Goal: Use online tool/utility: Utilize a website feature to perform a specific function

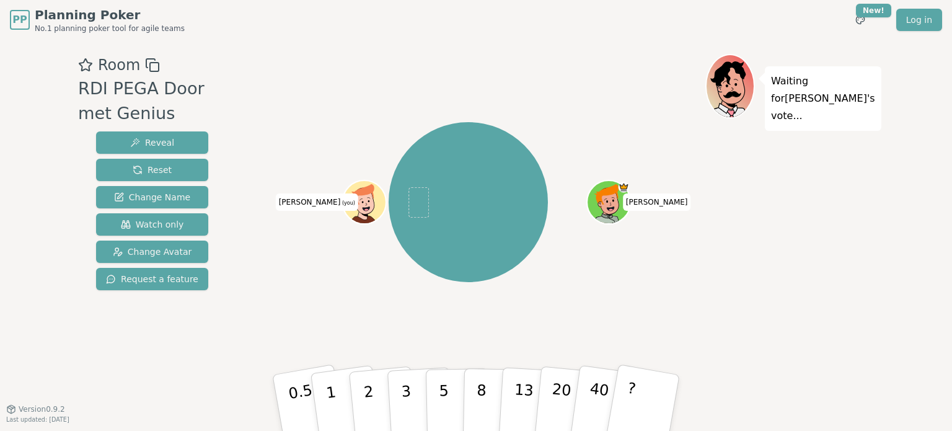
click at [350, 201] on icon at bounding box center [366, 202] width 42 height 4
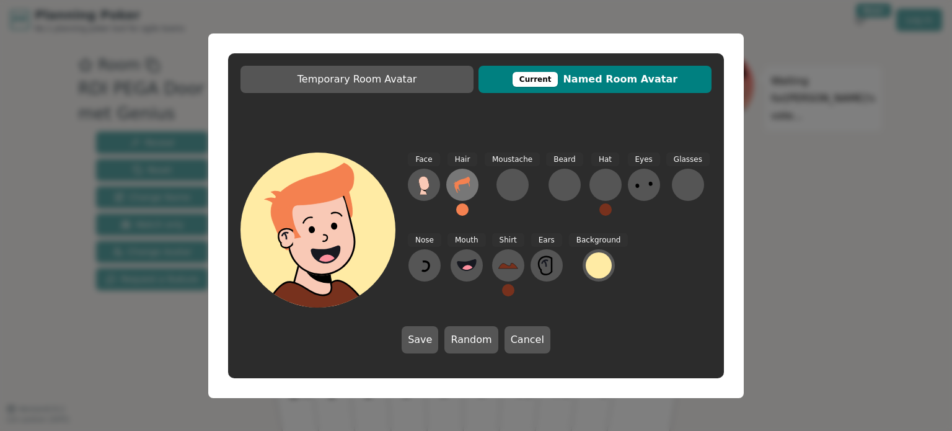
click at [459, 178] on icon at bounding box center [463, 185] width 20 height 20
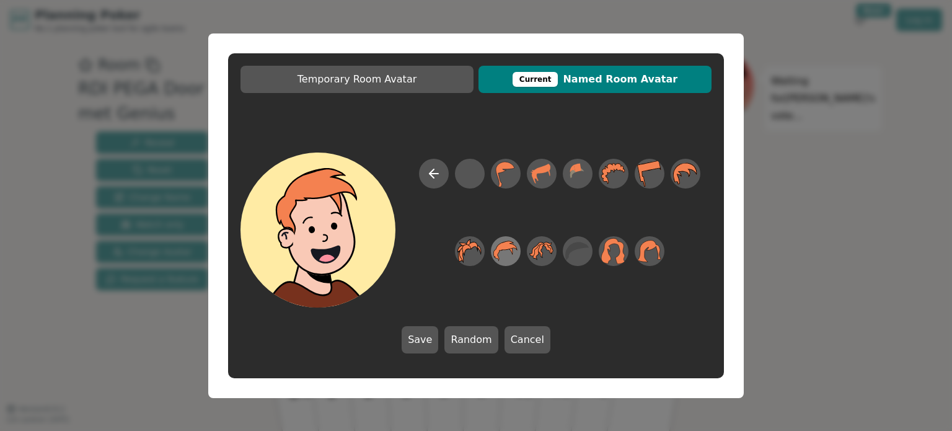
click at [495, 249] on icon at bounding box center [505, 251] width 24 height 28
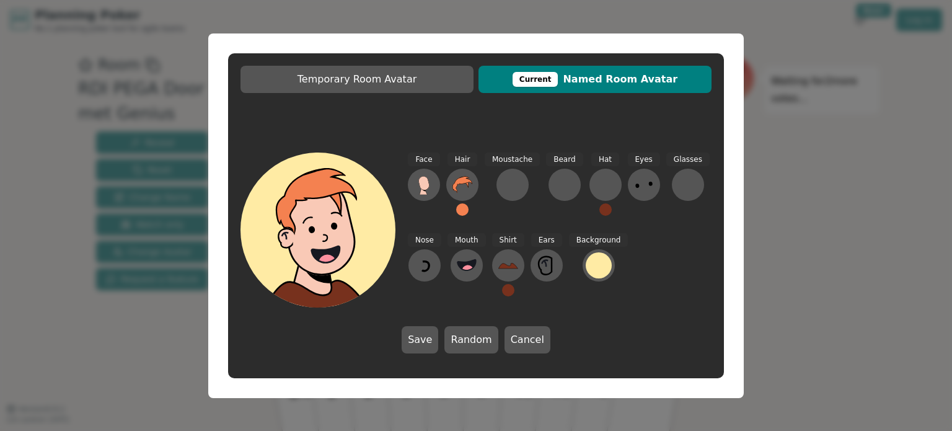
drag, startPoint x: 603, startPoint y: 265, endPoint x: 583, endPoint y: 329, distance: 66.3
click at [577, 359] on div "Face Hair Moustache [PERSON_NAME] Hat Eyes Glasses Nose Mouth Shirt Ears Backgr…" at bounding box center [476, 253] width 496 height 226
click at [591, 270] on div at bounding box center [599, 265] width 26 height 26
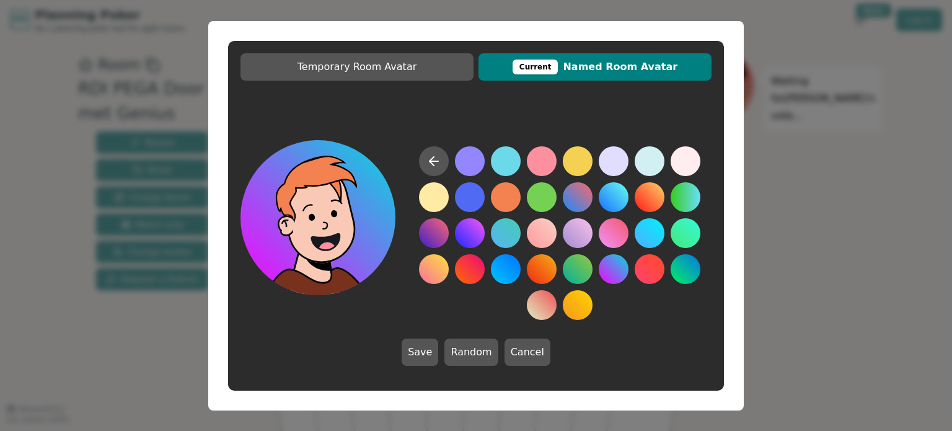
click at [612, 268] on button at bounding box center [614, 269] width 30 height 30
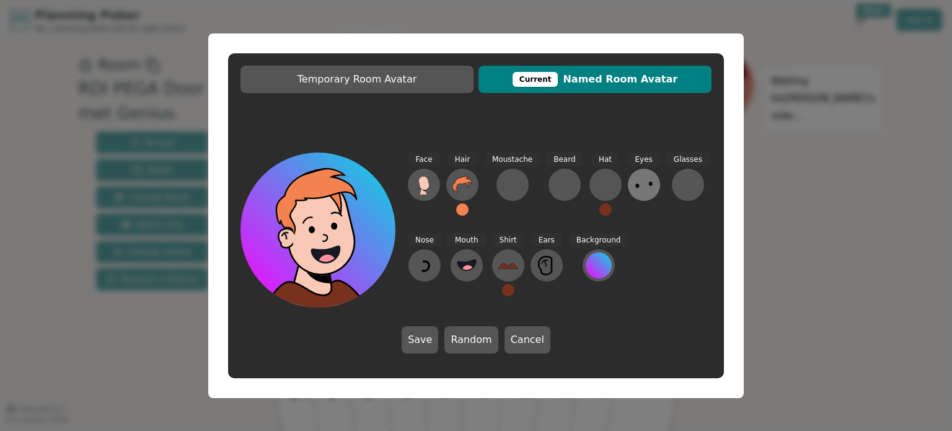
click at [644, 188] on icon at bounding box center [644, 185] width 20 height 20
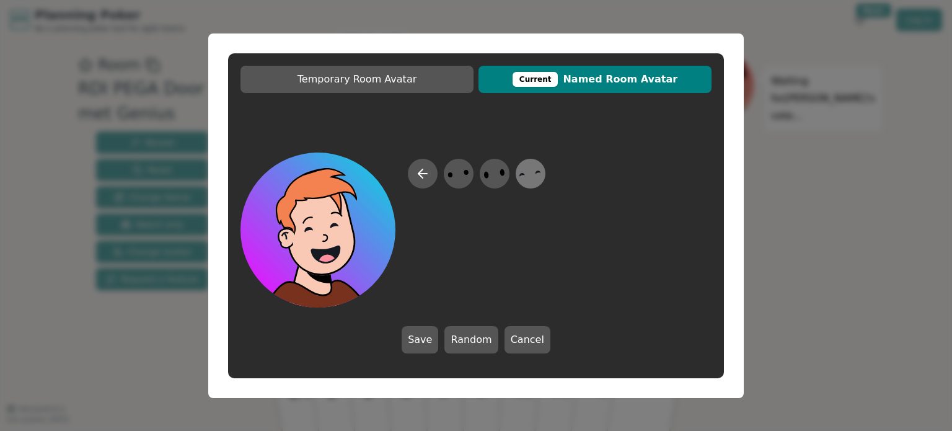
click at [528, 175] on icon at bounding box center [530, 173] width 24 height 28
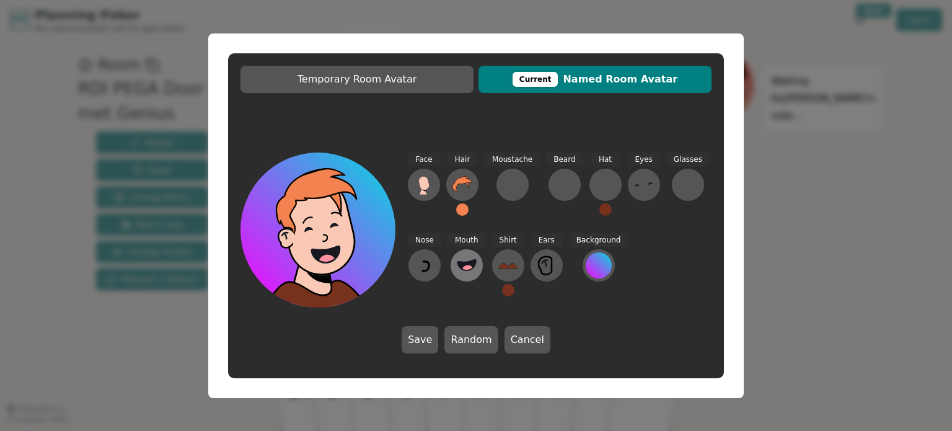
click at [460, 255] on button at bounding box center [467, 265] width 32 height 32
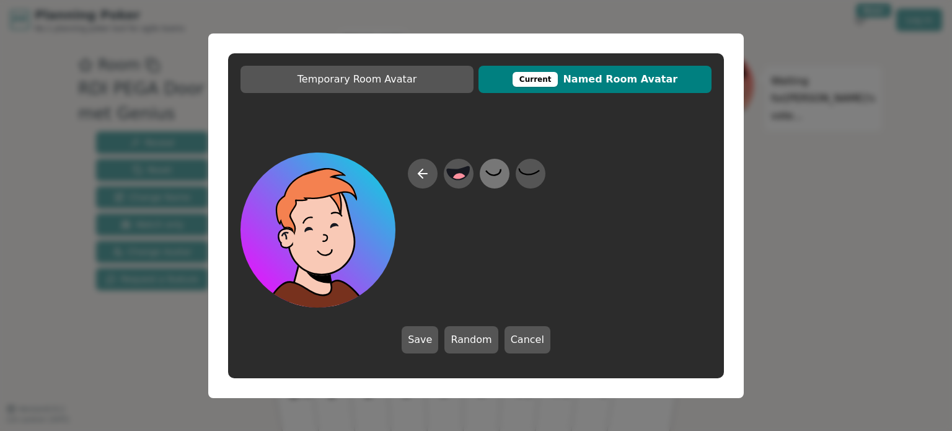
click at [497, 167] on icon at bounding box center [494, 173] width 24 height 28
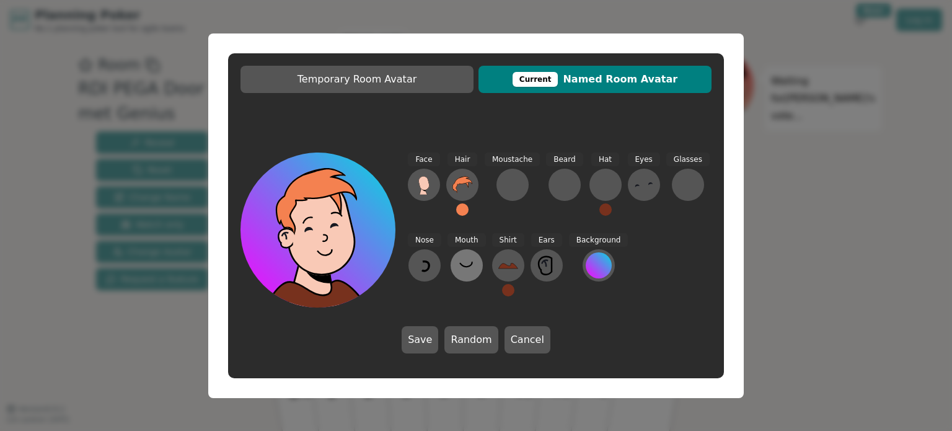
click at [459, 271] on icon at bounding box center [467, 265] width 20 height 20
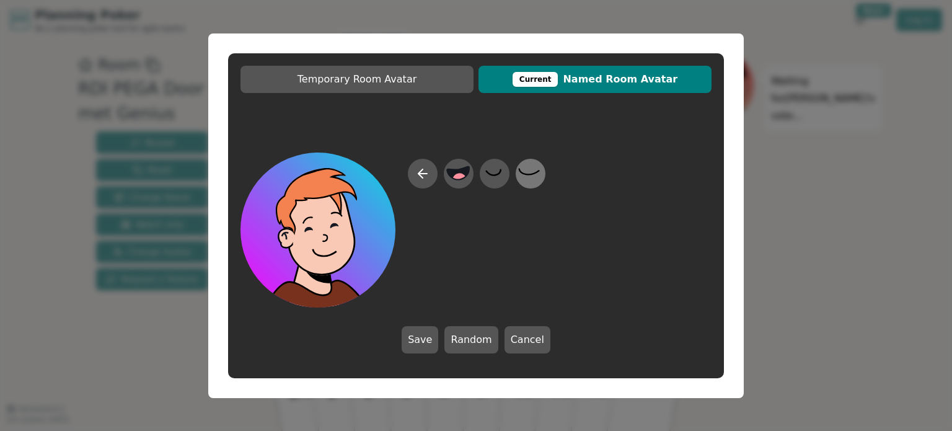
click at [528, 166] on icon at bounding box center [530, 173] width 24 height 28
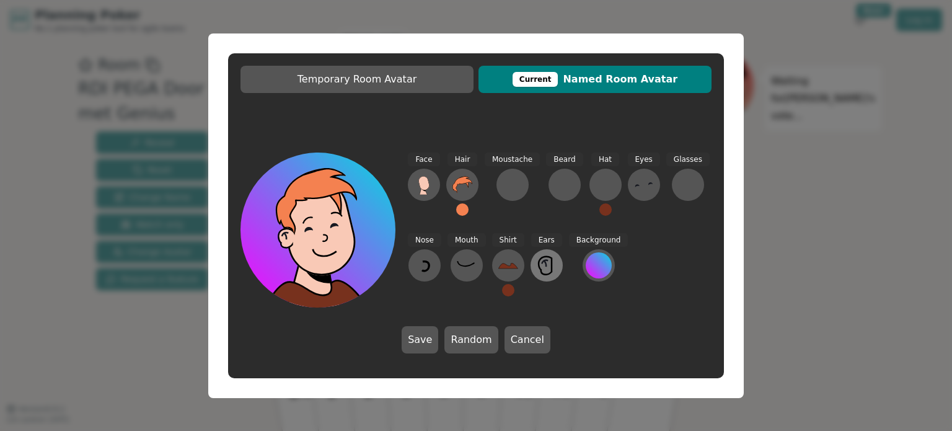
click at [533, 271] on button at bounding box center [547, 265] width 32 height 32
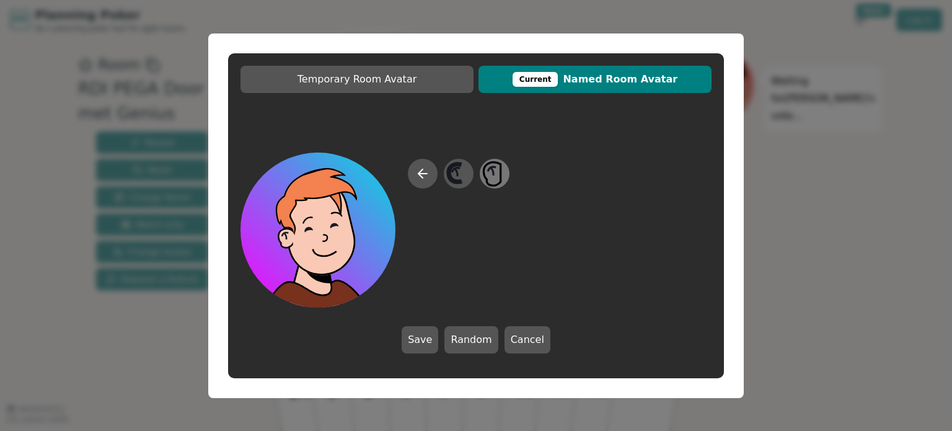
click at [494, 174] on icon at bounding box center [492, 171] width 3 height 8
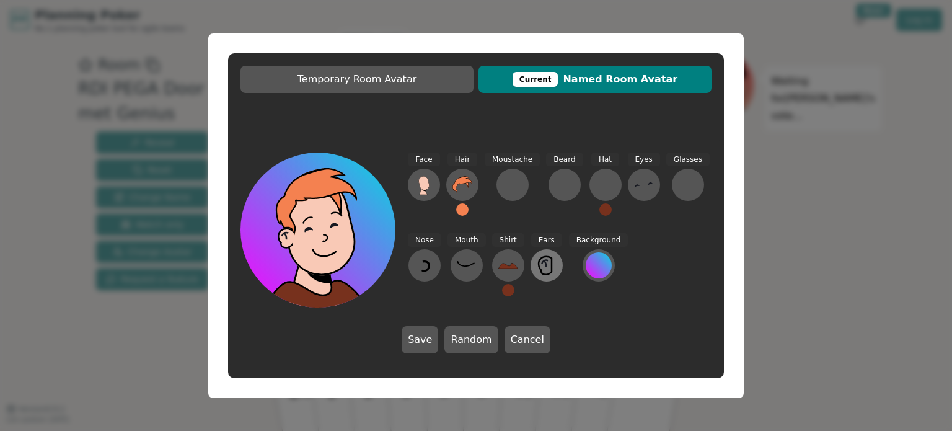
click at [541, 269] on icon at bounding box center [547, 265] width 20 height 20
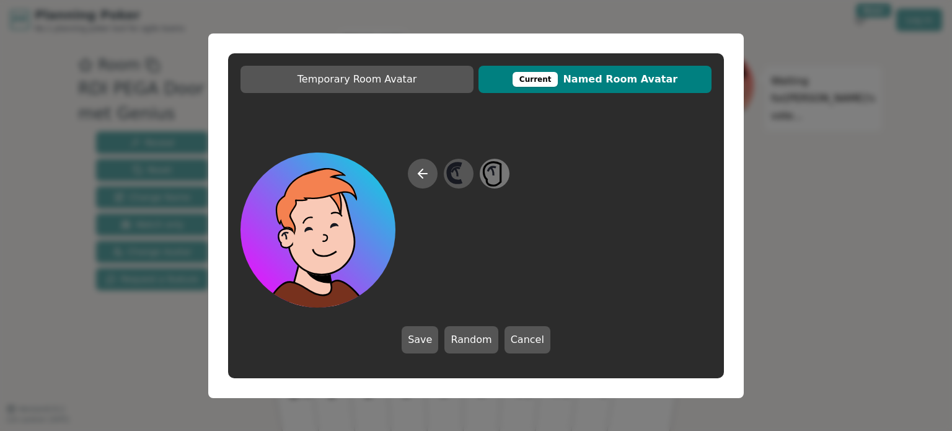
click at [495, 166] on icon at bounding box center [494, 173] width 24 height 28
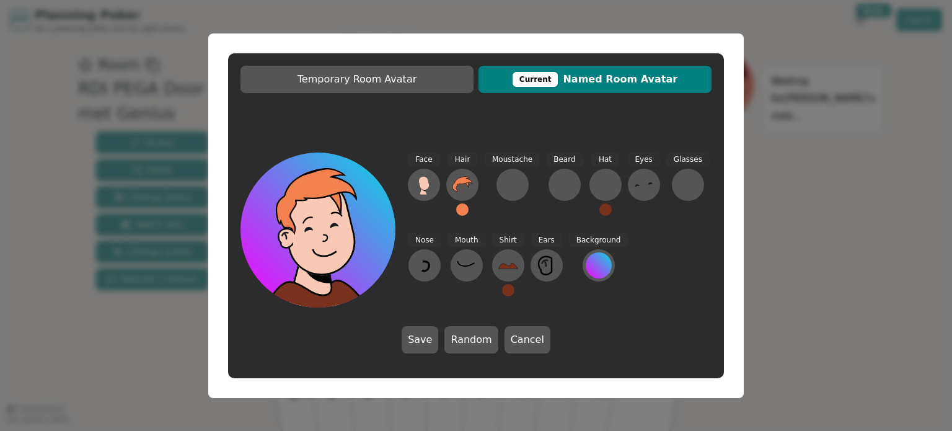
click at [459, 213] on button at bounding box center [462, 209] width 12 height 12
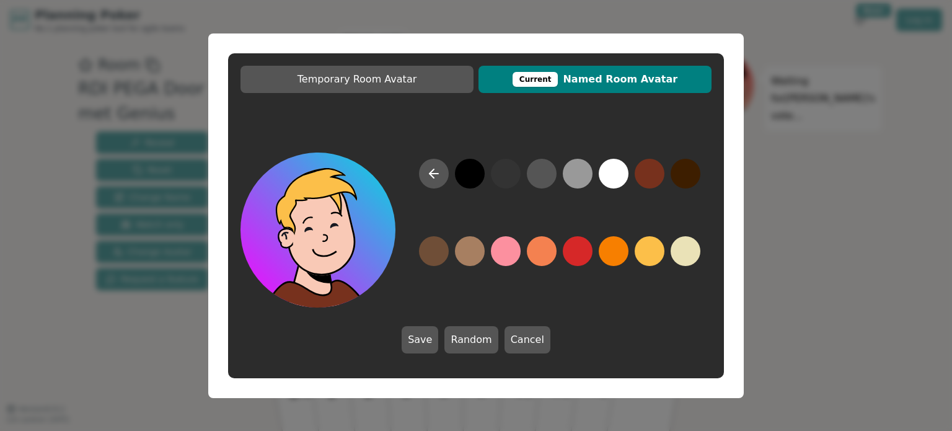
click at [640, 249] on button at bounding box center [650, 251] width 30 height 30
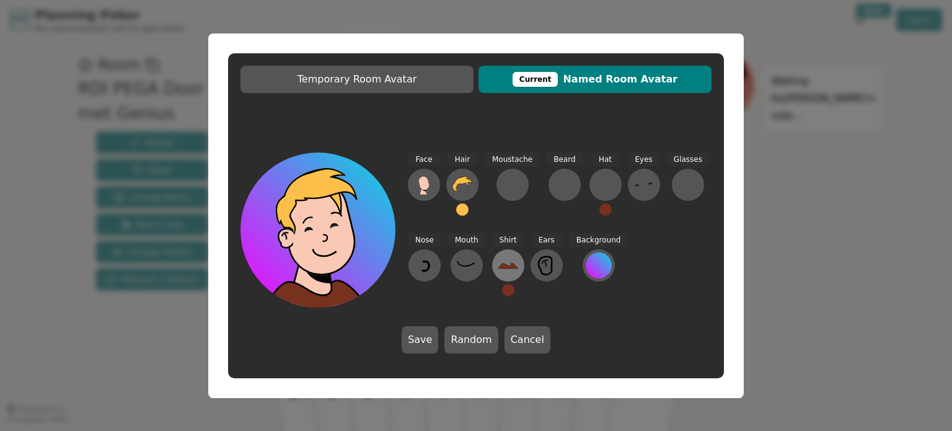
click at [505, 270] on icon at bounding box center [508, 265] width 20 height 20
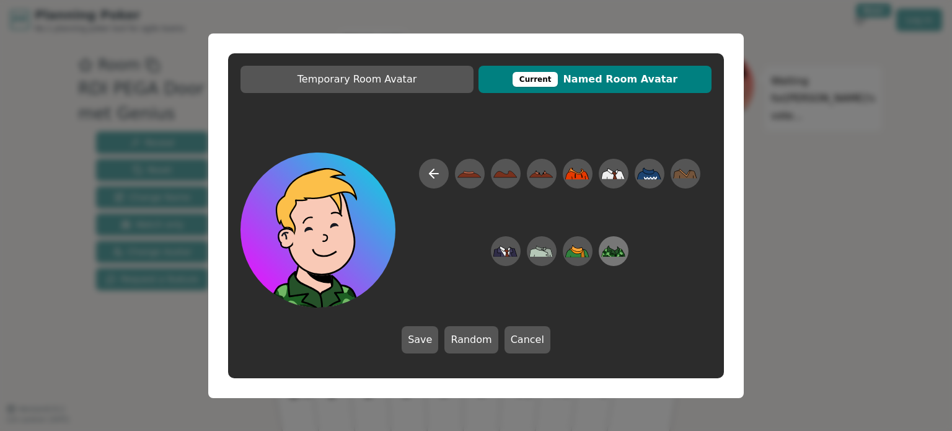
click at [610, 254] on icon at bounding box center [613, 255] width 6 height 4
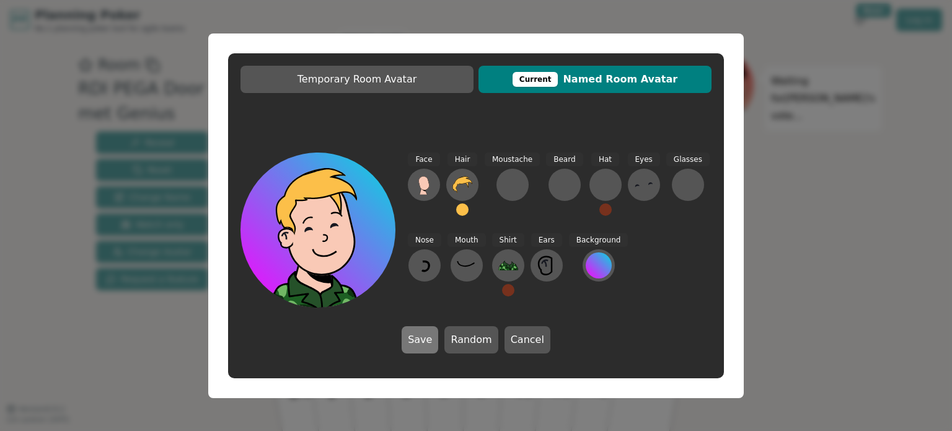
click at [426, 345] on button "Save" at bounding box center [420, 339] width 37 height 27
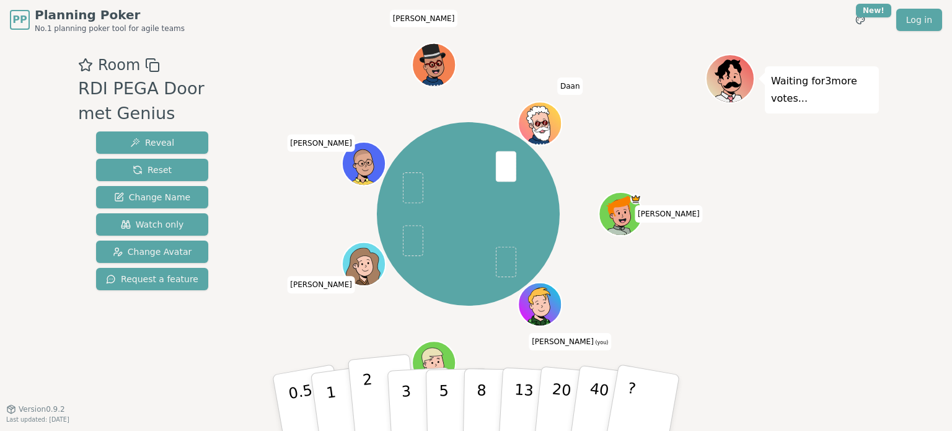
click at [368, 392] on p "2" at bounding box center [370, 405] width 16 height 68
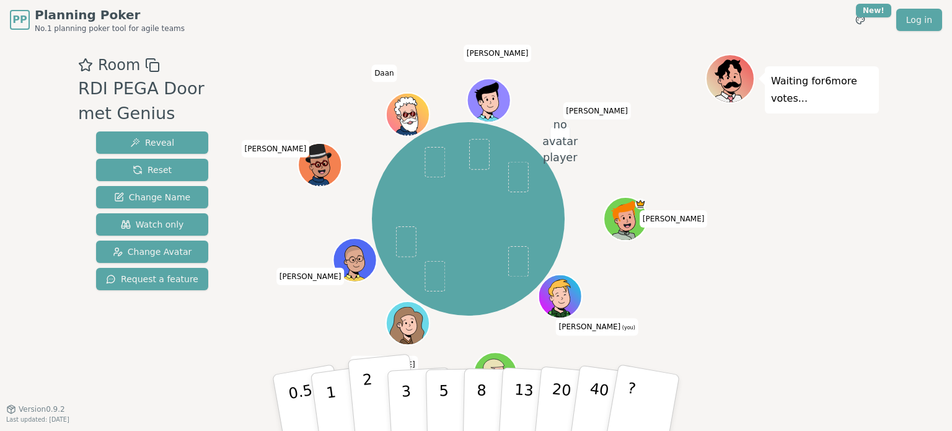
click at [363, 396] on button "2" at bounding box center [383, 403] width 71 height 99
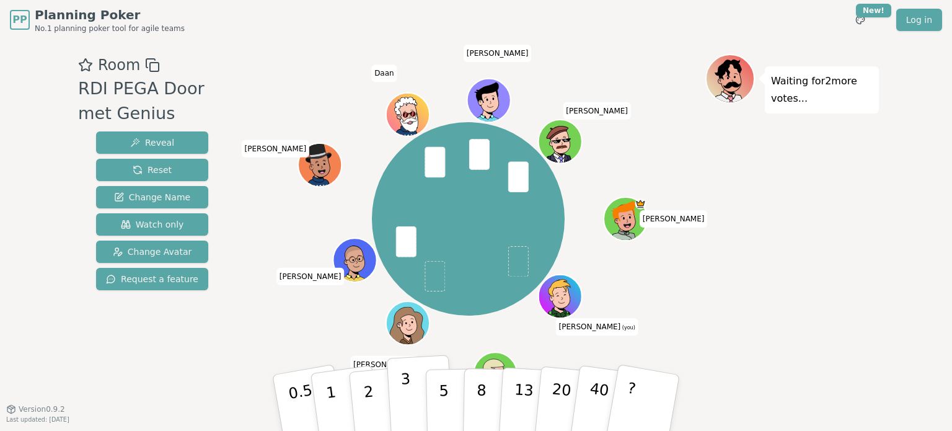
click at [404, 385] on p "3" at bounding box center [407, 404] width 14 height 68
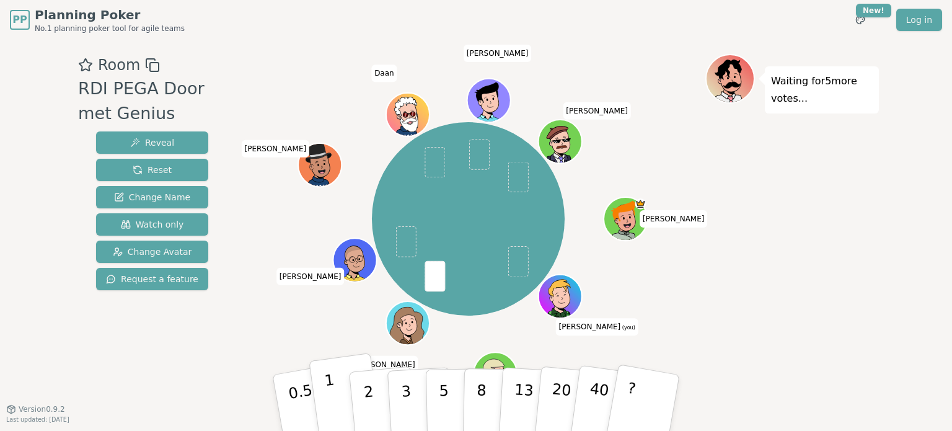
click at [332, 396] on p "1" at bounding box center [333, 405] width 19 height 68
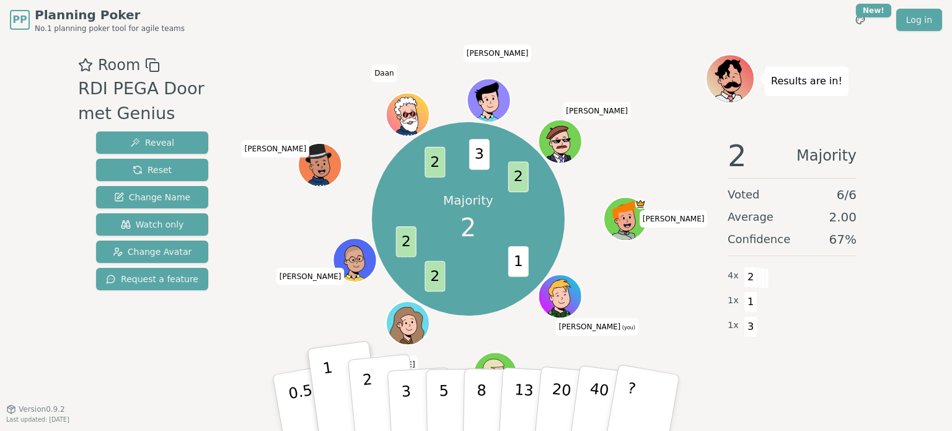
click at [374, 411] on button "2" at bounding box center [383, 403] width 71 height 99
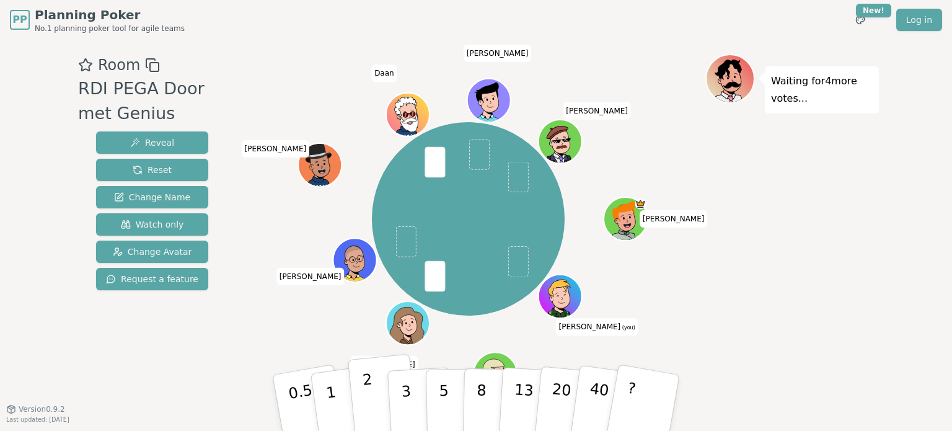
click at [362, 403] on button "2" at bounding box center [383, 403] width 71 height 99
click at [348, 400] on button "1" at bounding box center [346, 403] width 74 height 100
click at [350, 401] on button "1" at bounding box center [346, 403] width 74 height 100
click at [362, 391] on button "2" at bounding box center [383, 403] width 71 height 99
